Goal: Check status

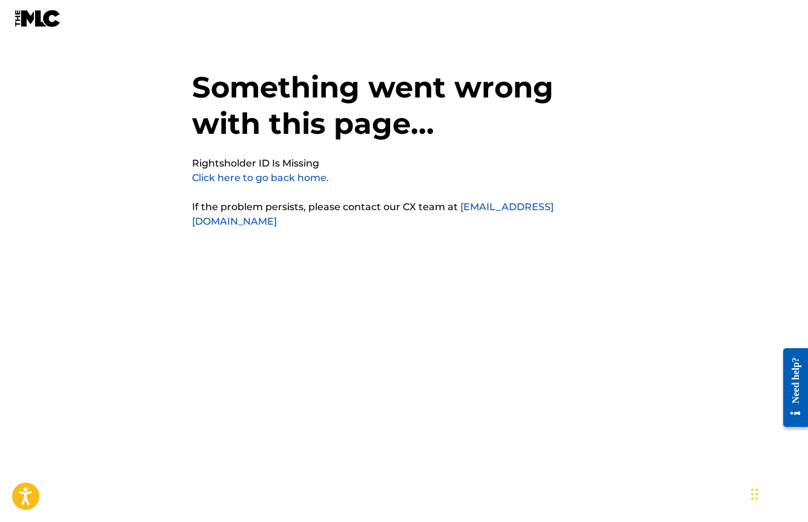
click at [257, 174] on link "Click here to go back home." at bounding box center [260, 178] width 137 height 12
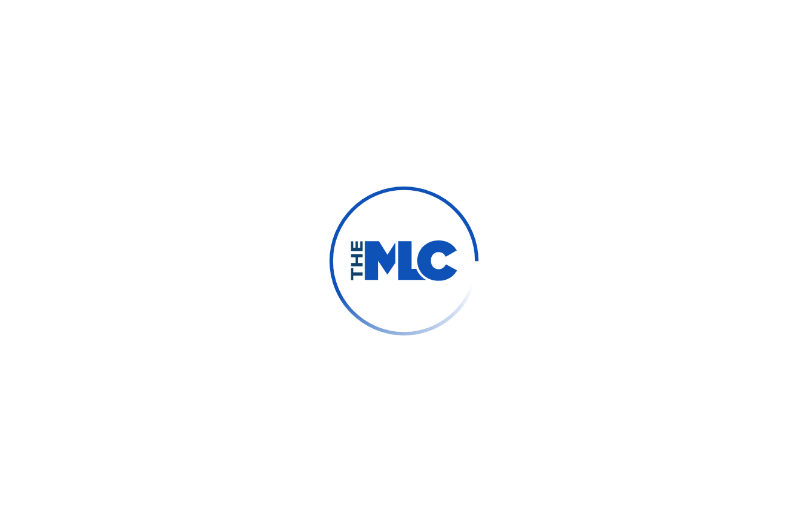
click at [255, 179] on div at bounding box center [404, 261] width 808 height 522
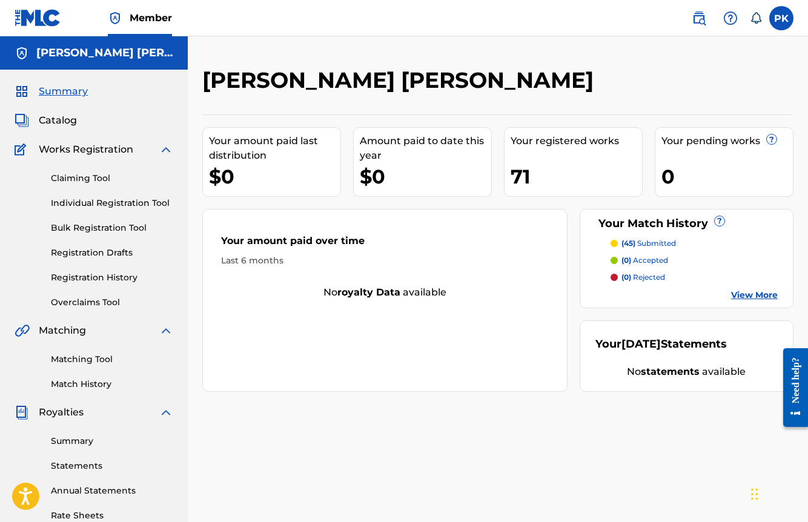
click at [750, 289] on link "View More" at bounding box center [754, 295] width 47 height 13
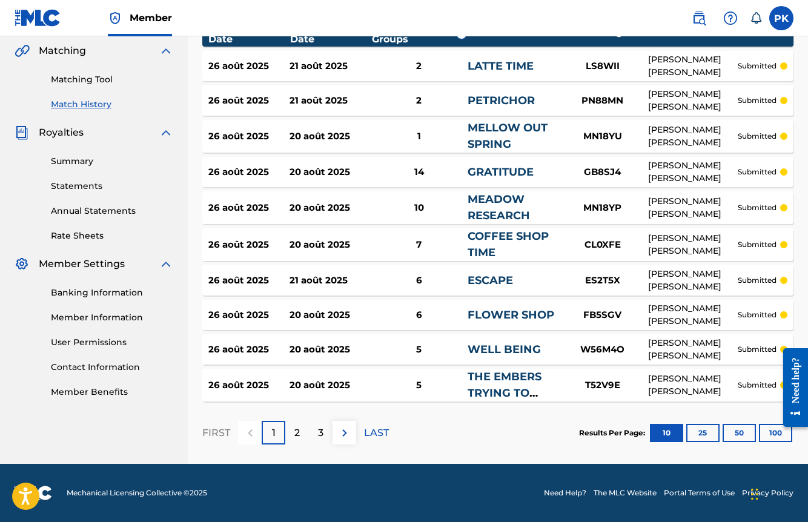
scroll to position [280, 0]
click at [772, 437] on button "100" at bounding box center [775, 433] width 33 height 18
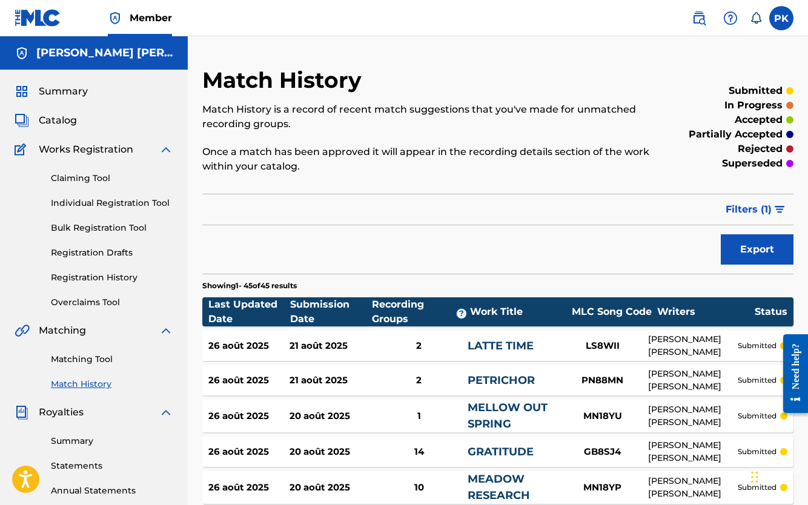
scroll to position [0, 0]
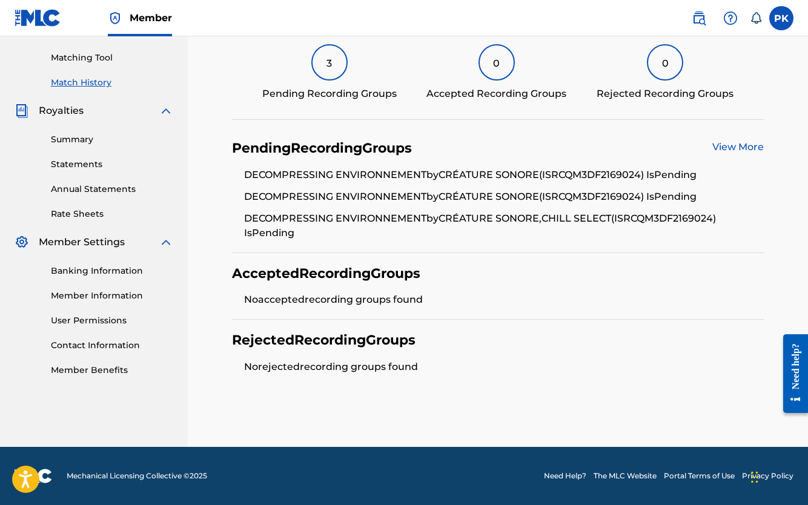
scroll to position [300, 0]
